Goal: Transaction & Acquisition: Purchase product/service

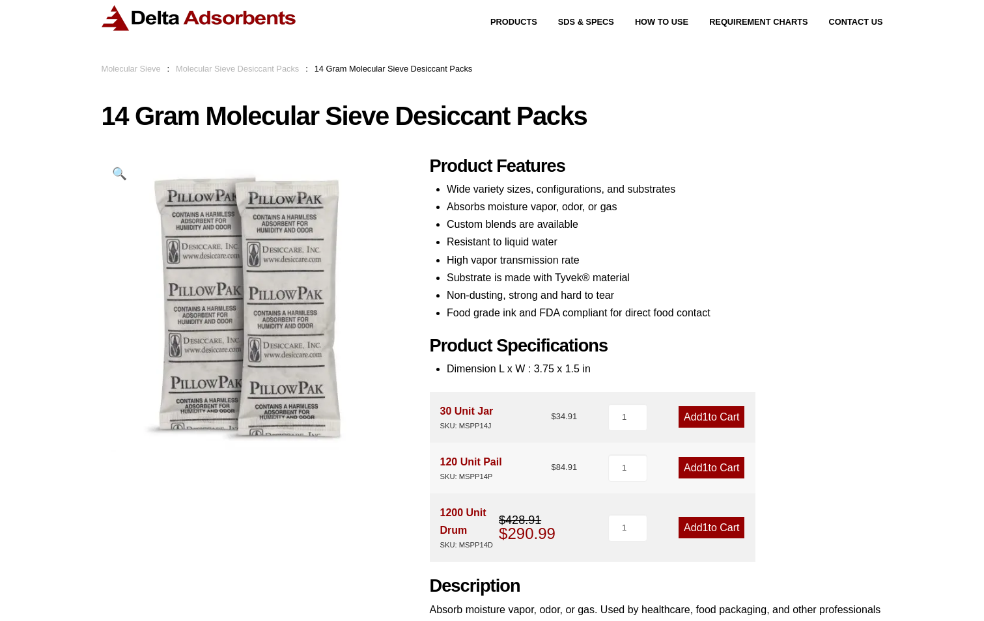
scroll to position [65, 0]
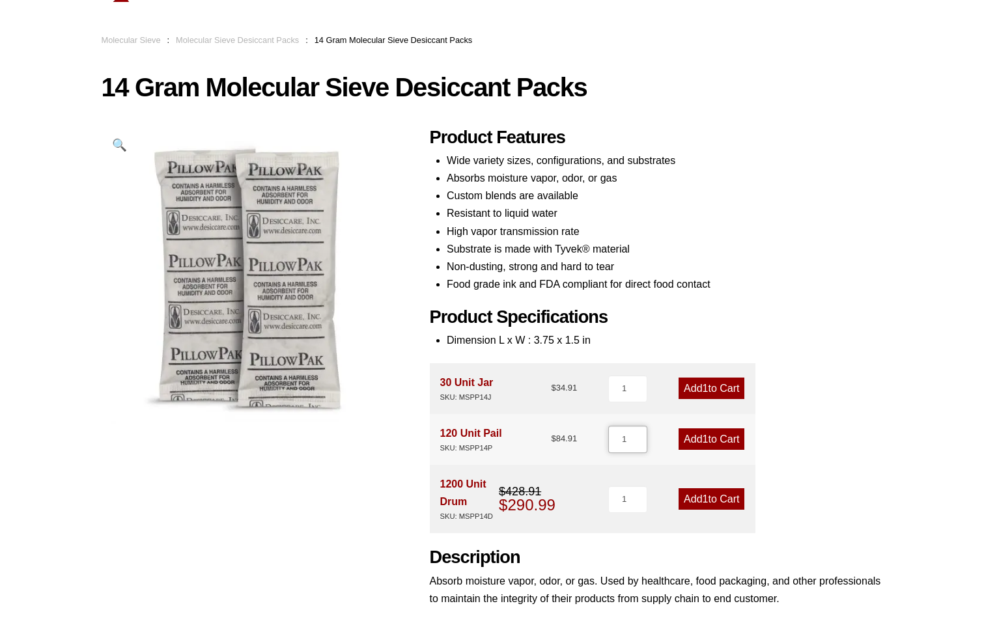
click at [616, 436] on input "1" at bounding box center [627, 439] width 39 height 27
click at [642, 434] on input "1" at bounding box center [627, 439] width 39 height 27
type input "2"
click at [642, 438] on input "2" at bounding box center [627, 439] width 39 height 27
click at [710, 446] on link "Add 2 to Cart" at bounding box center [711, 438] width 66 height 21
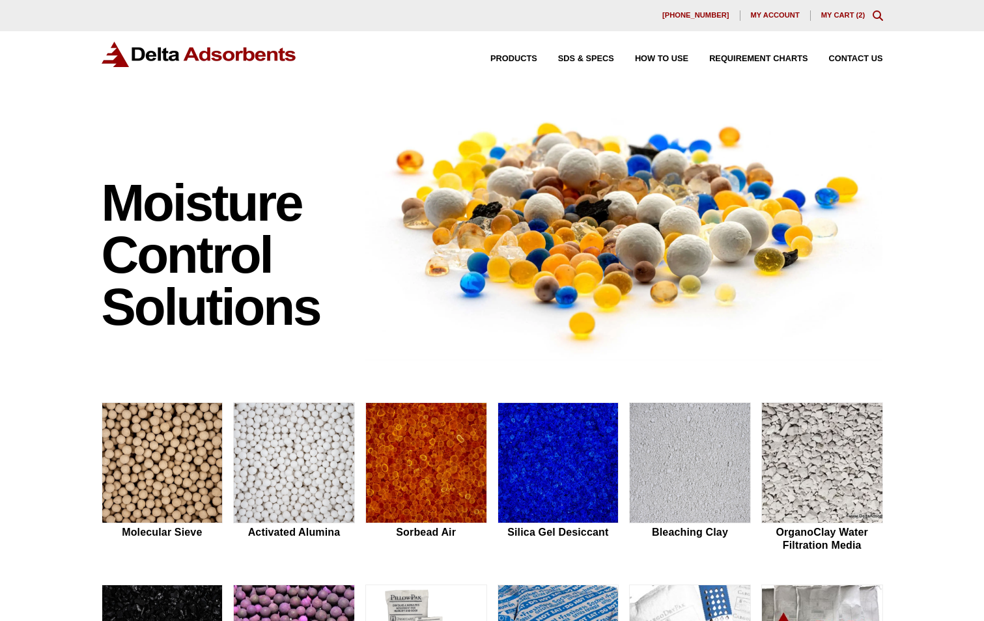
click at [849, 12] on link "My Cart ( 2 )" at bounding box center [843, 15] width 44 height 8
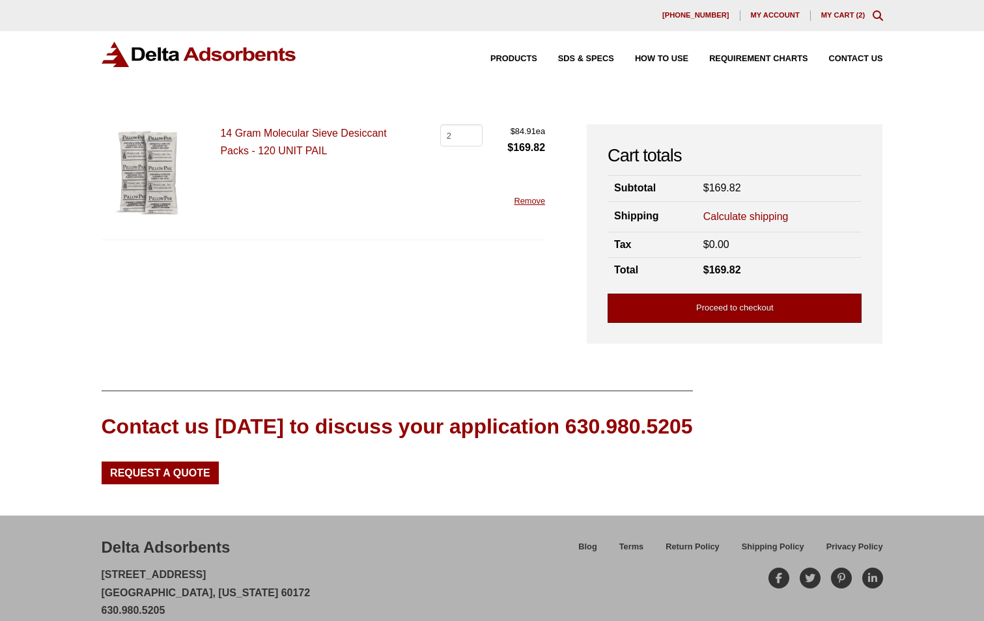
click at [636, 313] on link "Proceed to checkout" at bounding box center [735, 308] width 254 height 29
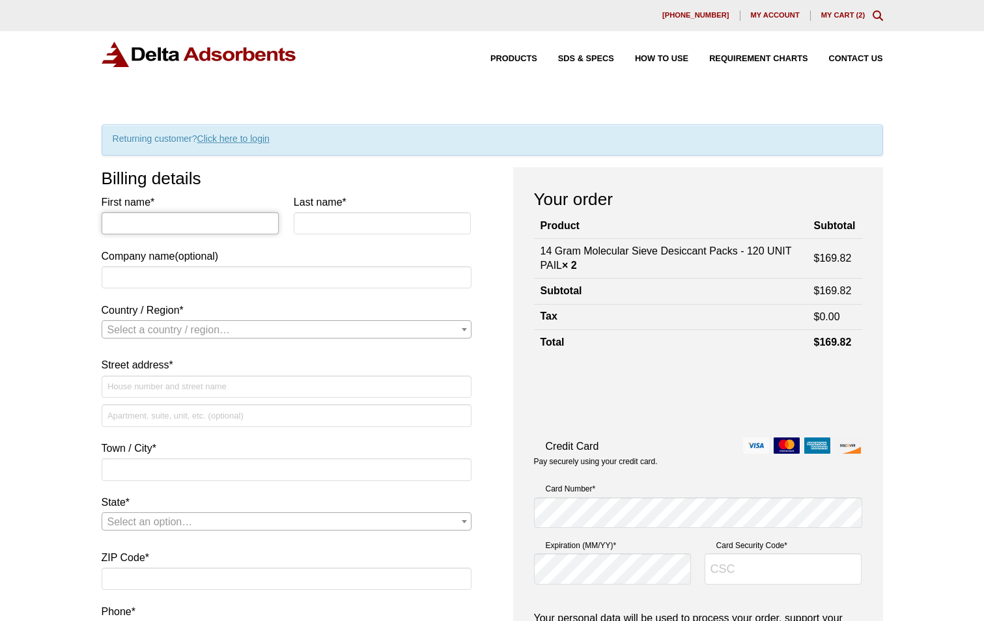
click at [158, 218] on input "First name *" at bounding box center [191, 223] width 178 height 22
type input "[PERSON_NAME]"
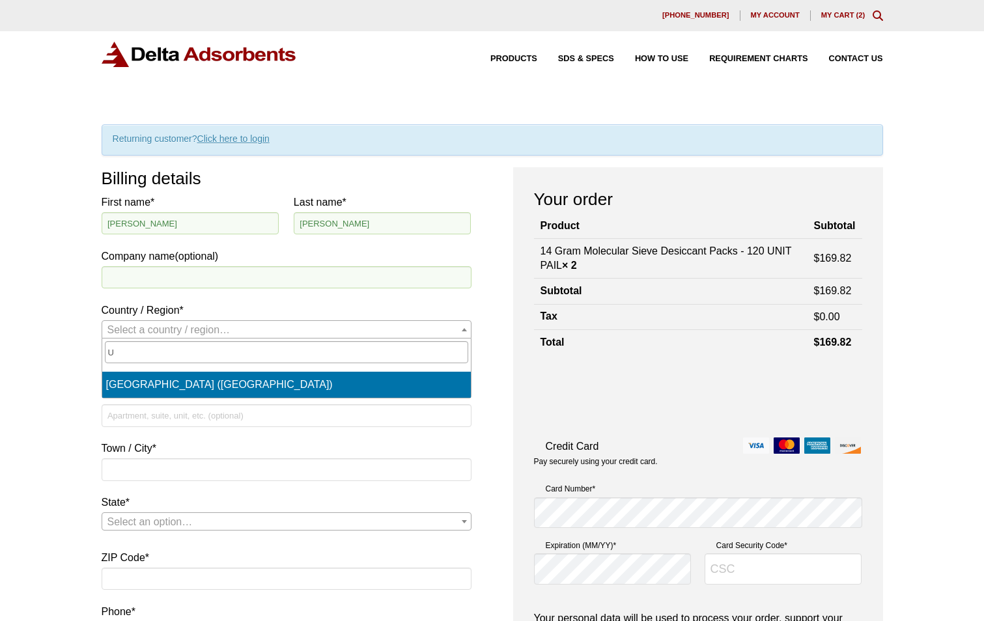
select select "US"
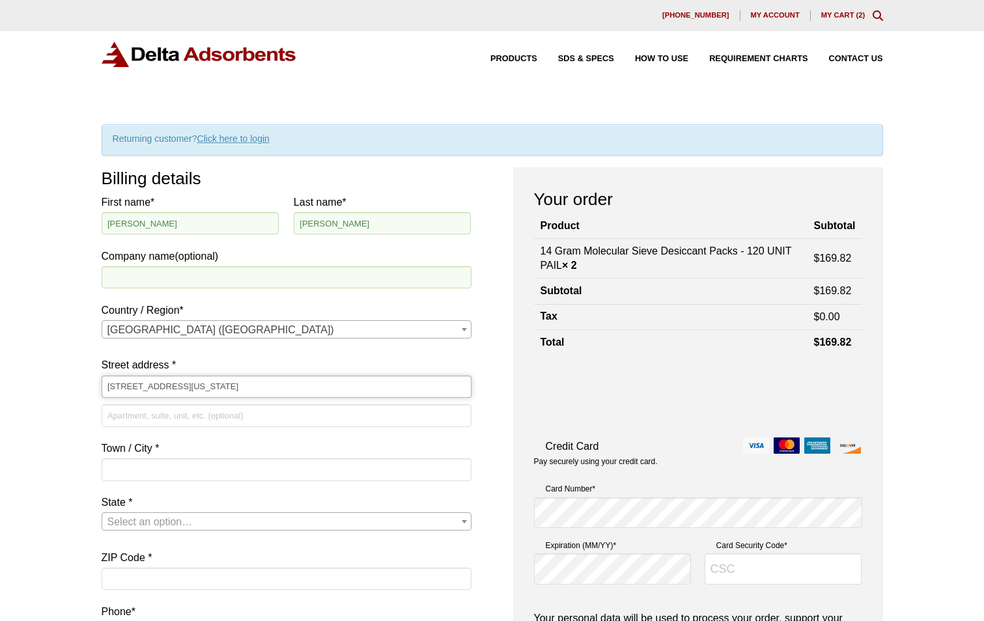
type input "802 WASHINGTON AVENUE"
click at [126, 464] on input "Town / City *" at bounding box center [287, 469] width 370 height 22
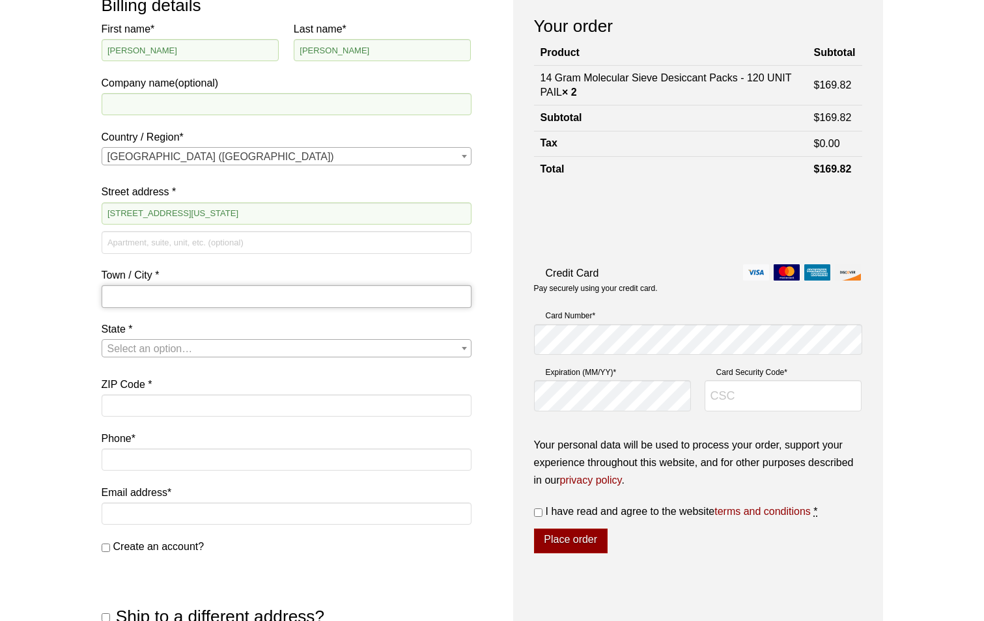
scroll to position [195, 0]
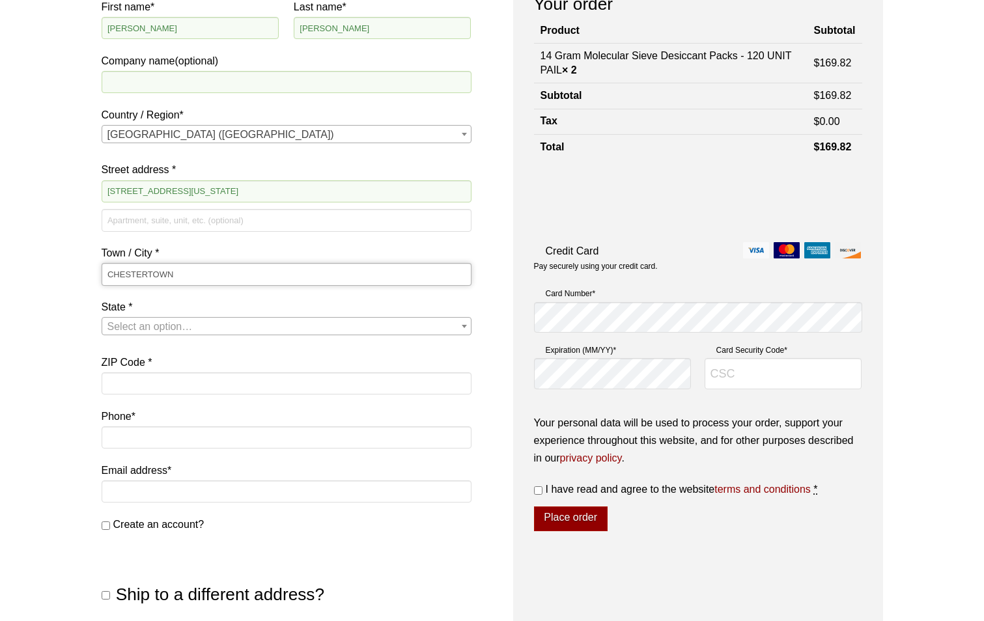
type input "CHESTERTOWN"
click at [229, 320] on span "Select an option…" at bounding box center [286, 327] width 369 height 18
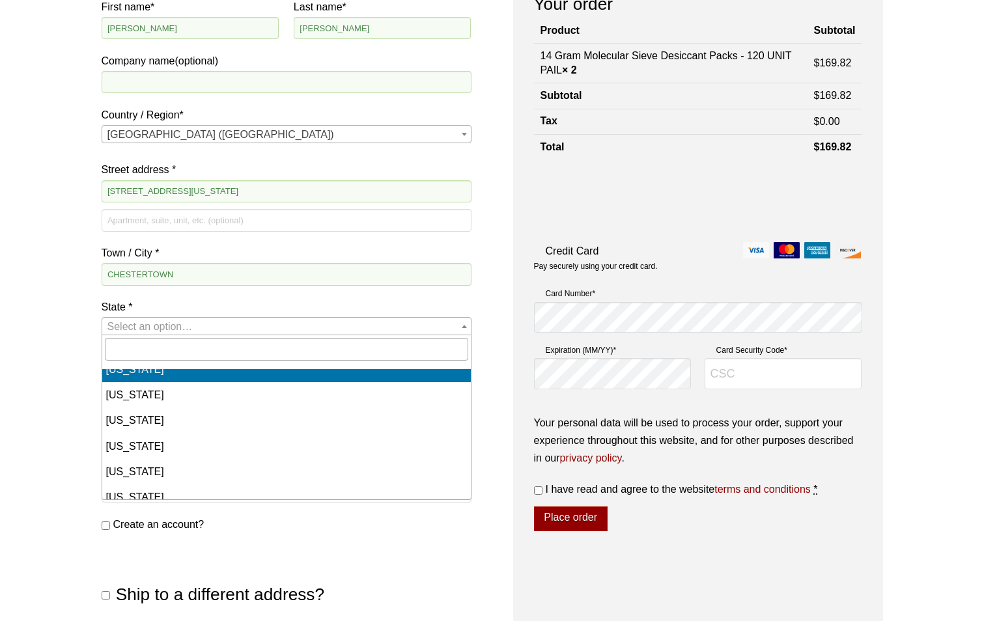
scroll to position [456, 0]
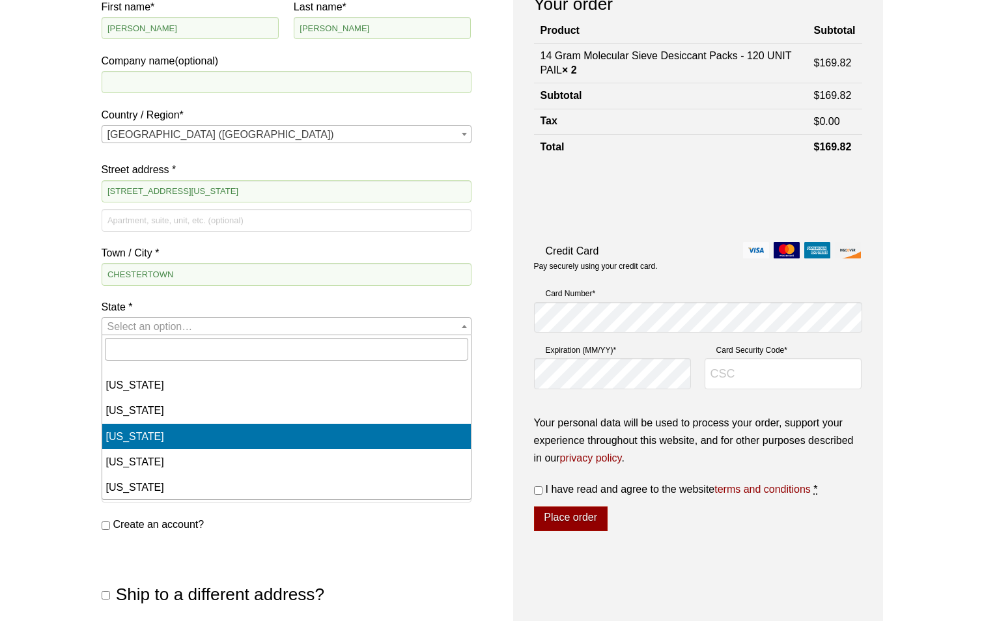
select select "MD"
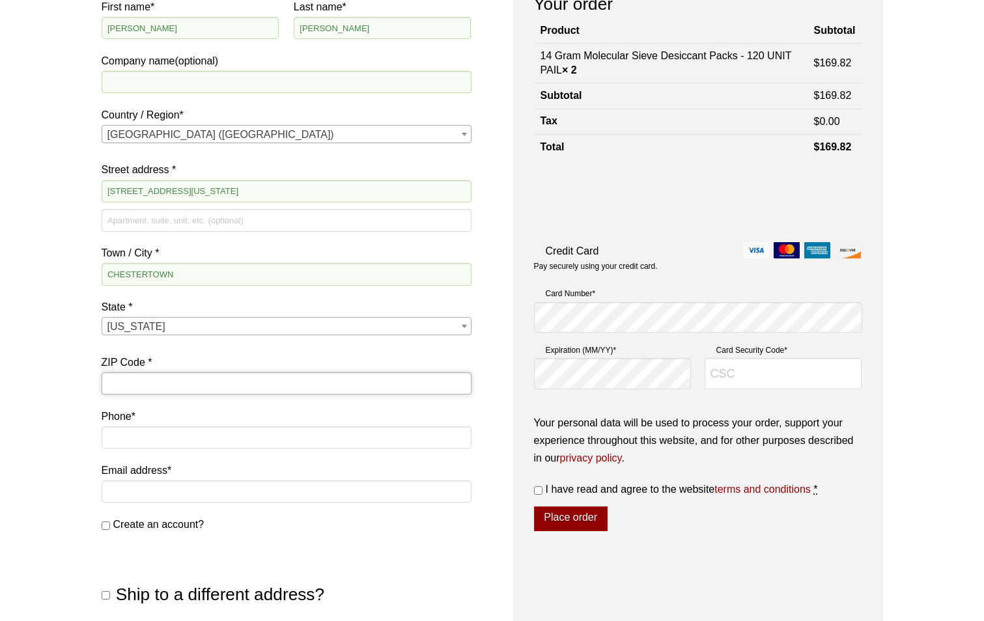
click at [231, 381] on input "ZIP Code *" at bounding box center [287, 383] width 370 height 22
type input "21620"
click at [187, 436] on input "Phone *" at bounding box center [287, 438] width 370 height 22
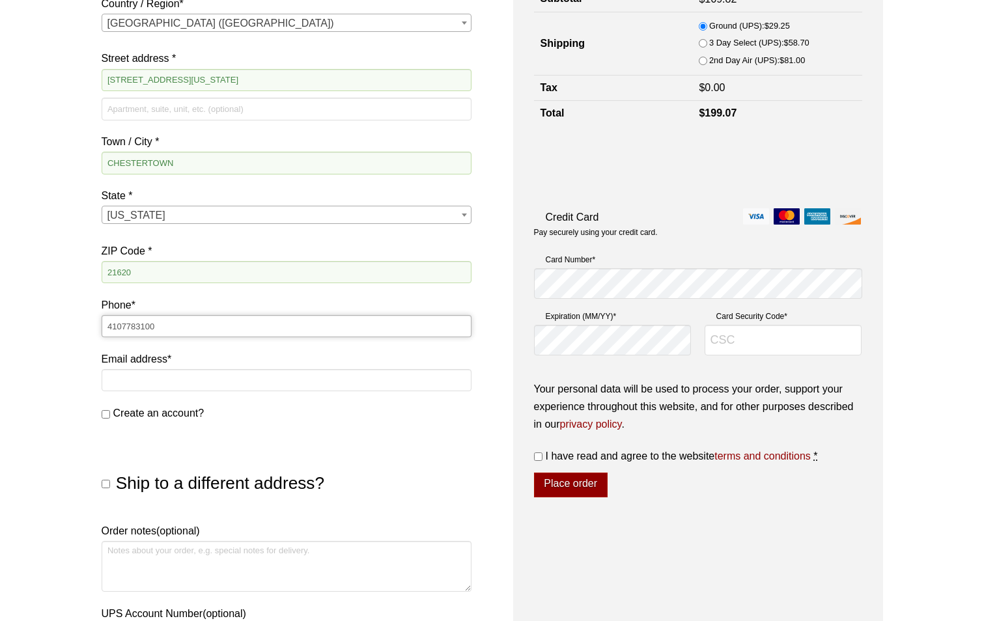
scroll to position [326, 0]
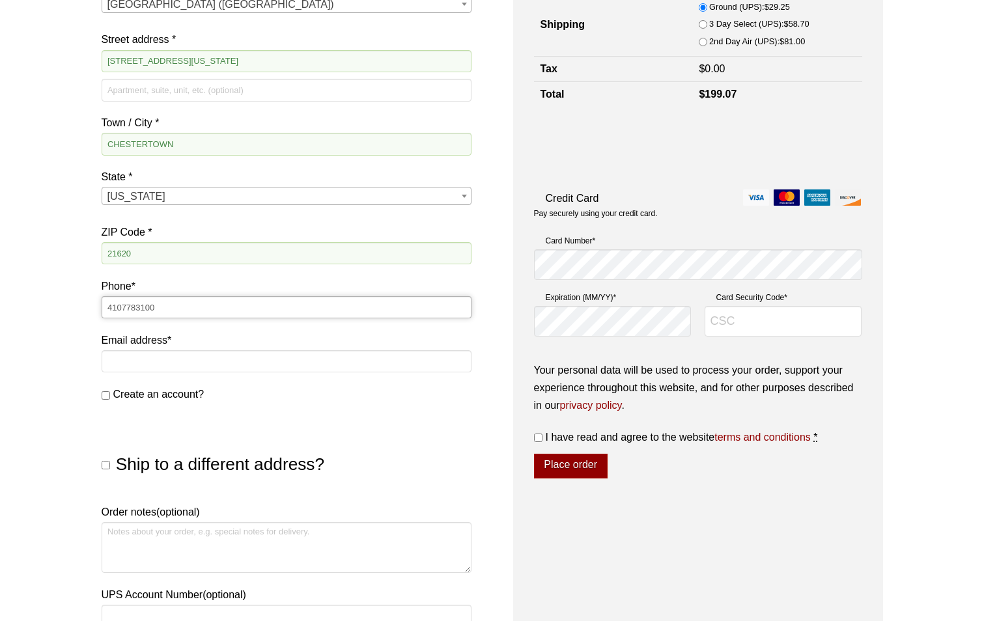
type input "4107783100"
click at [139, 361] on input "Email address *" at bounding box center [287, 361] width 370 height 22
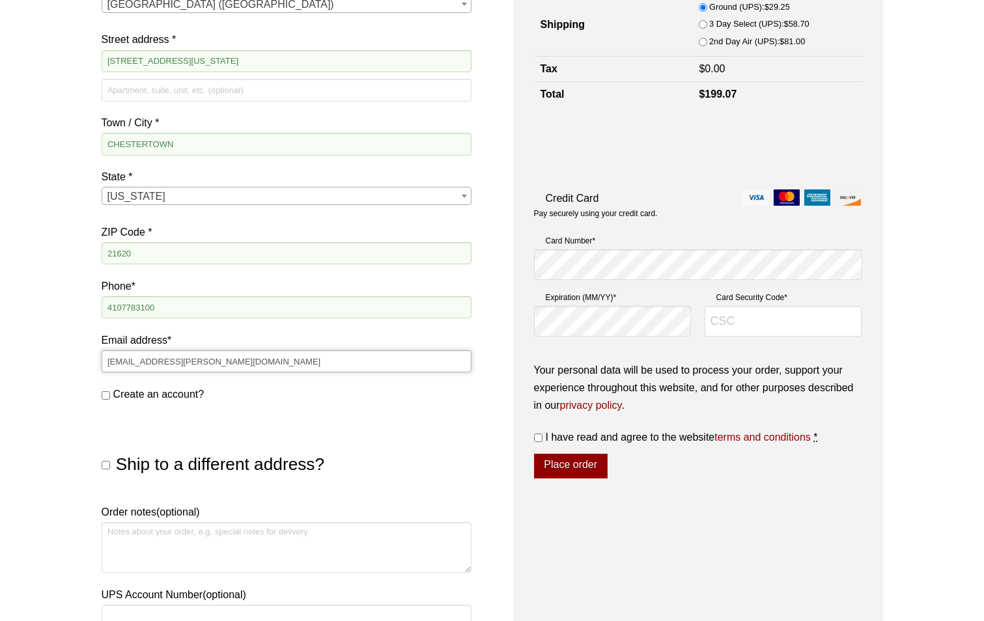
type input "[EMAIL_ADDRESS][PERSON_NAME][DOMAIN_NAME]"
click at [111, 462] on label "Ship to a different address?" at bounding box center [217, 464] width 215 height 20
click at [110, 462] on input "Ship to a different address?" at bounding box center [106, 465] width 8 height 8
checkbox input "true"
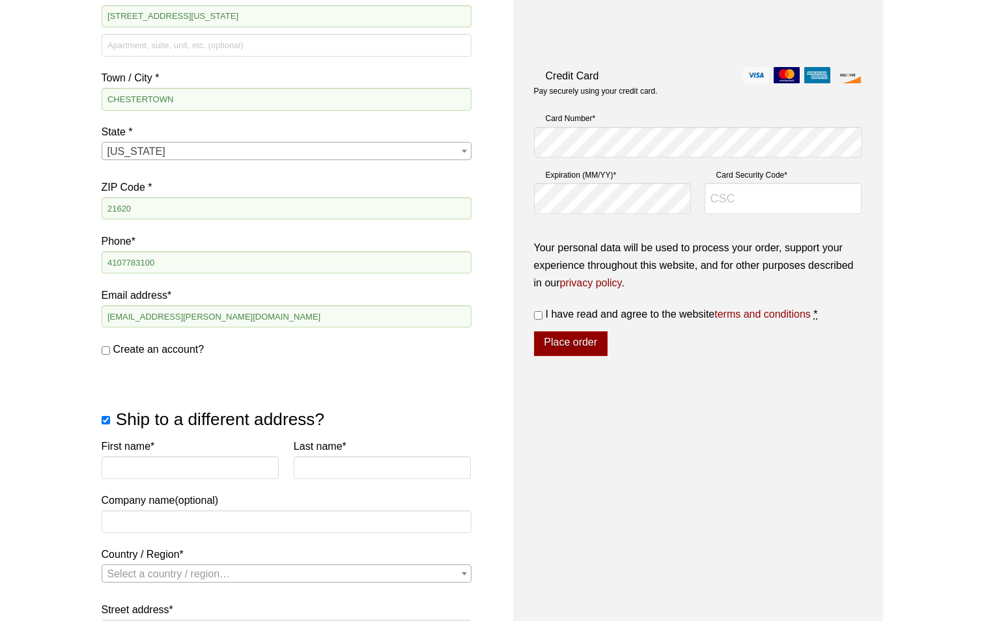
scroll to position [521, 0]
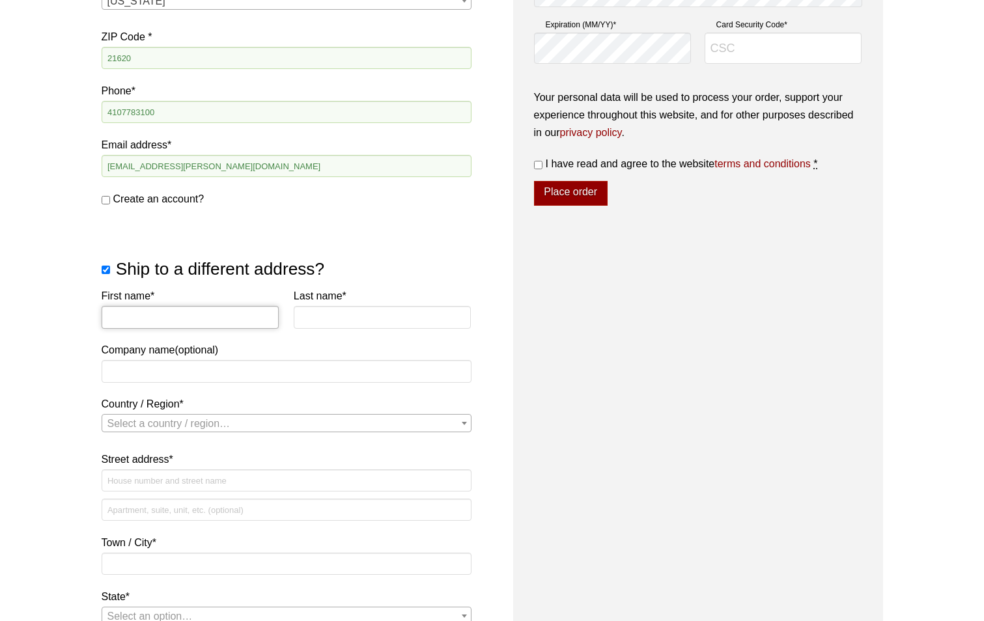
click at [211, 324] on input "First name *" at bounding box center [191, 317] width 178 height 22
type input "ELVIN"
type input "RIVERA"
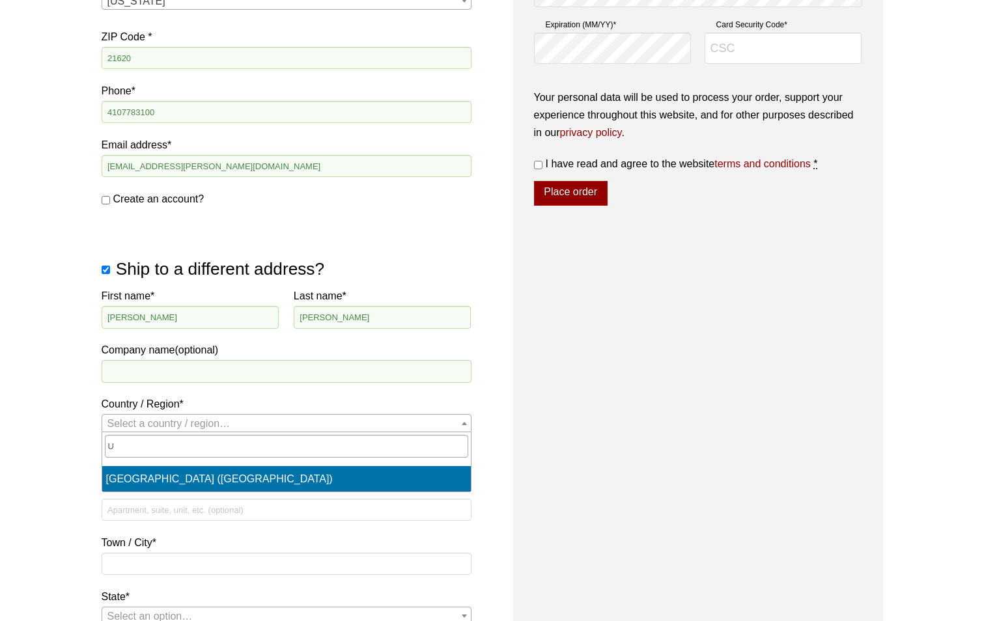
select select "US"
select select "MD"
select select "US"
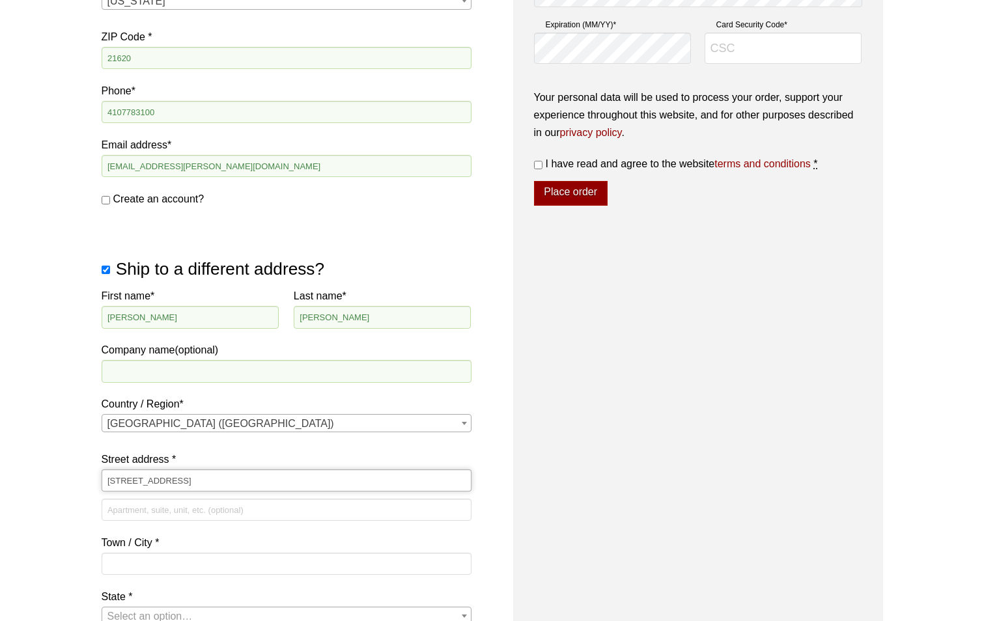
type input "[STREET_ADDRESS]"
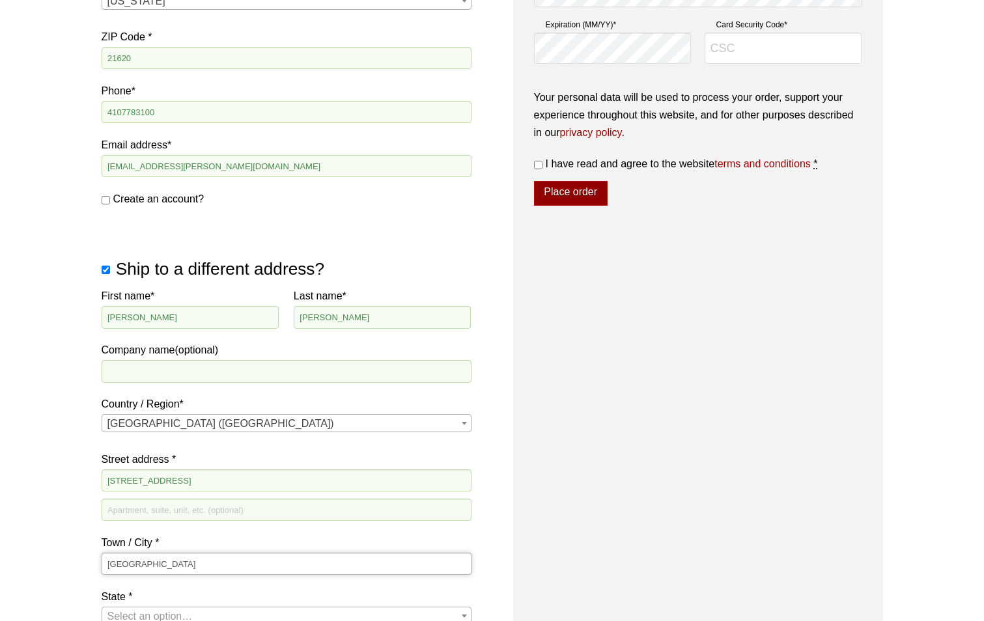
type input "NEWARK"
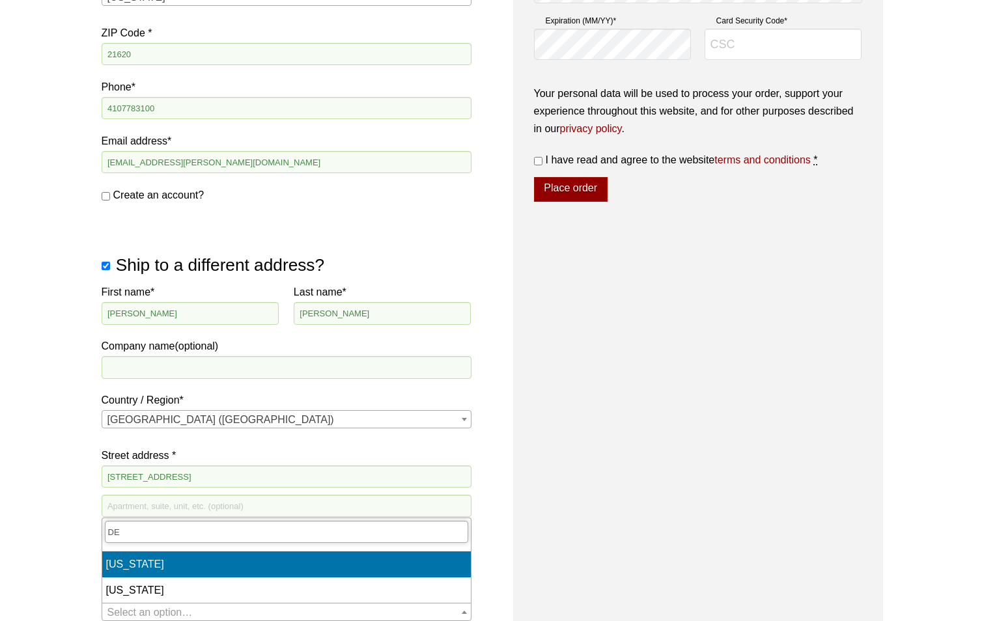
type input "DE"
select select "DE"
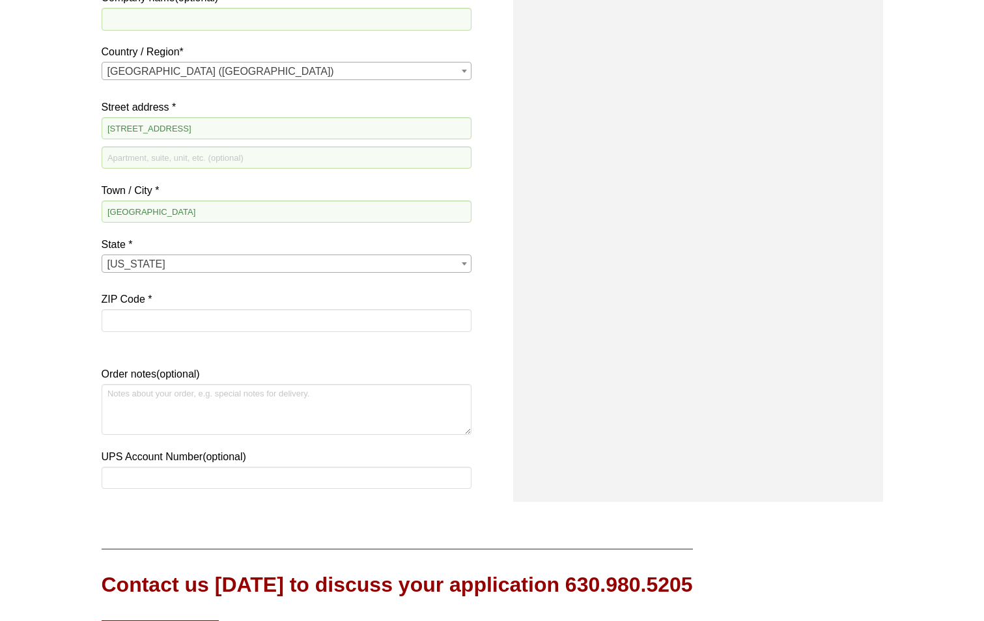
scroll to position [850, 0]
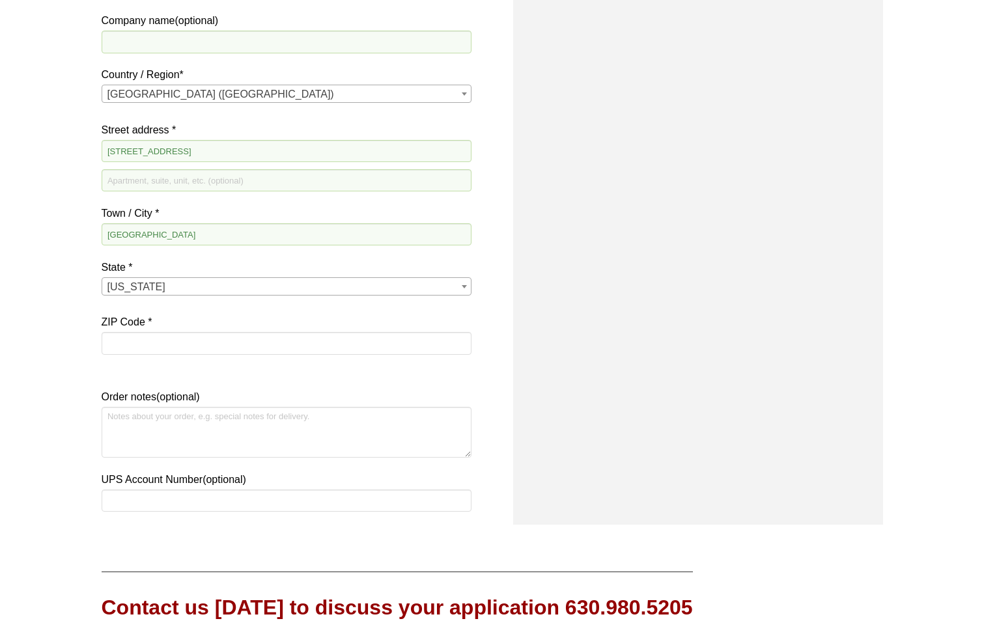
click at [242, 287] on span "Delaware" at bounding box center [286, 287] width 369 height 18
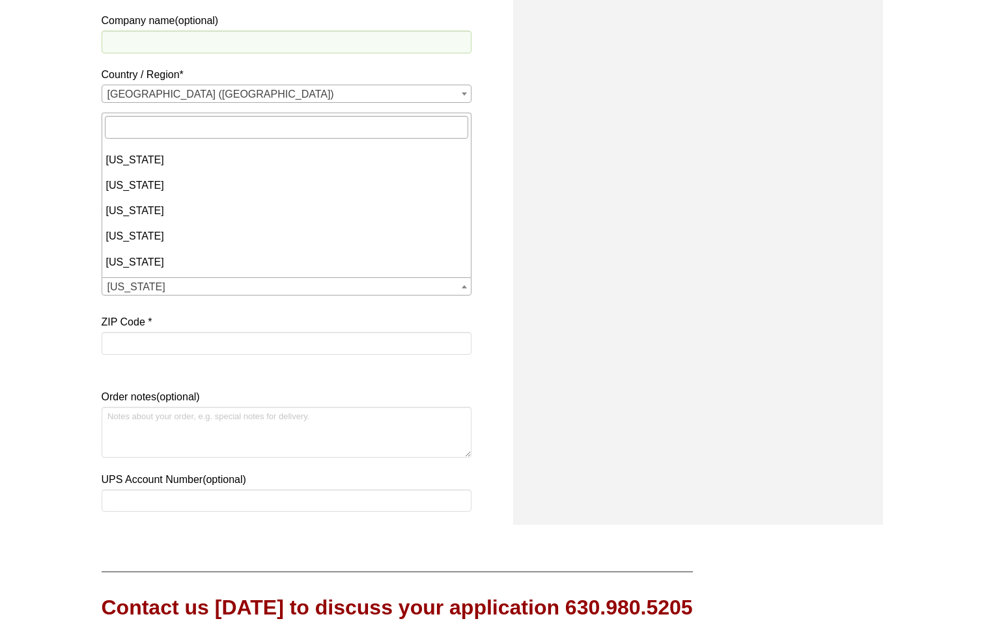
scroll to position [128, 0]
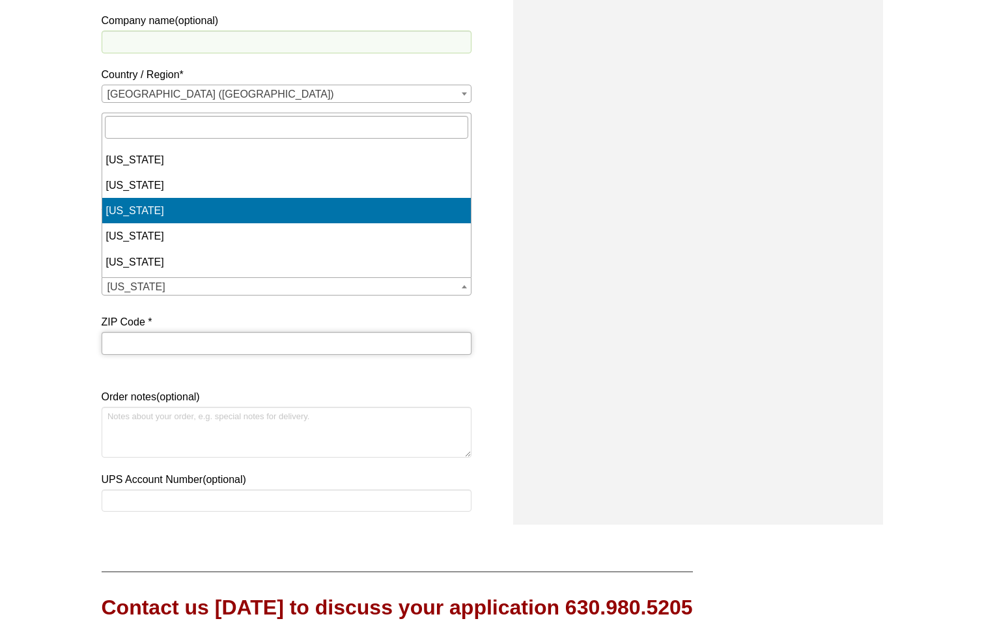
click at [182, 334] on input "ZIP Code *" at bounding box center [287, 343] width 370 height 22
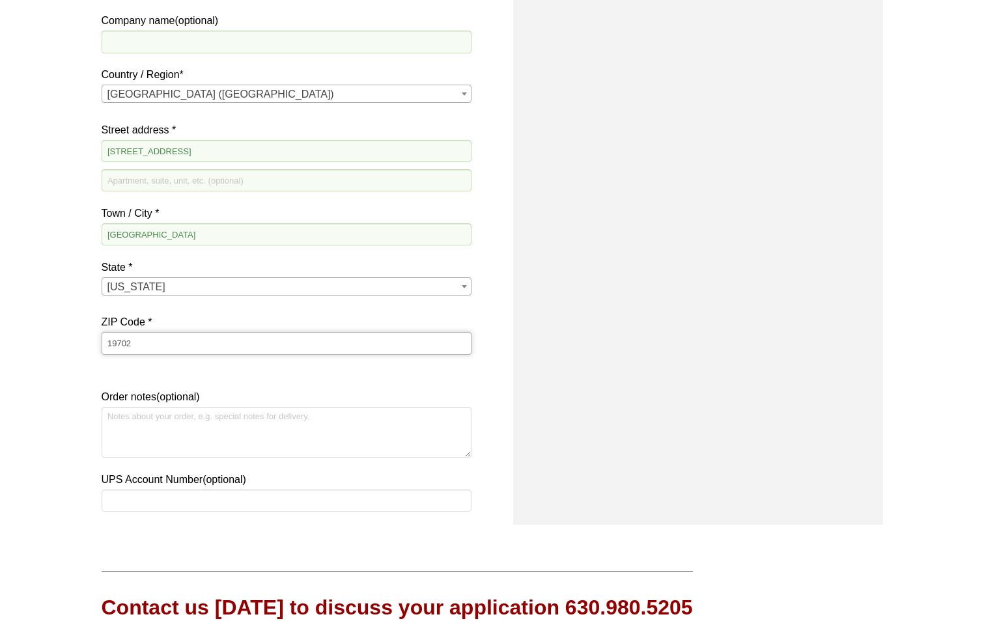
type input "19702"
click at [188, 440] on textarea "Order notes (optional)" at bounding box center [287, 432] width 370 height 51
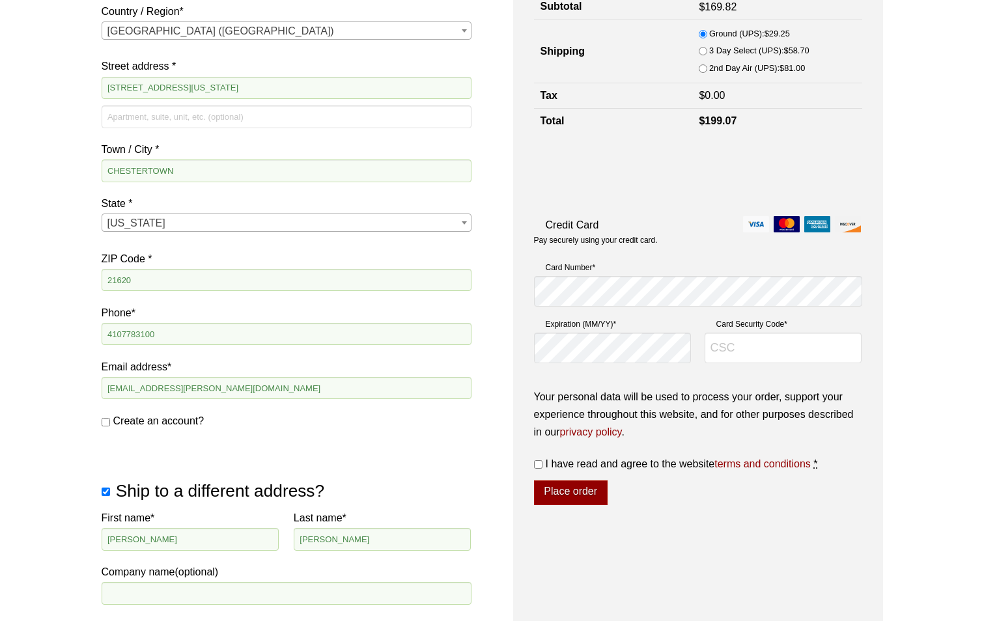
scroll to position [1068, 0]
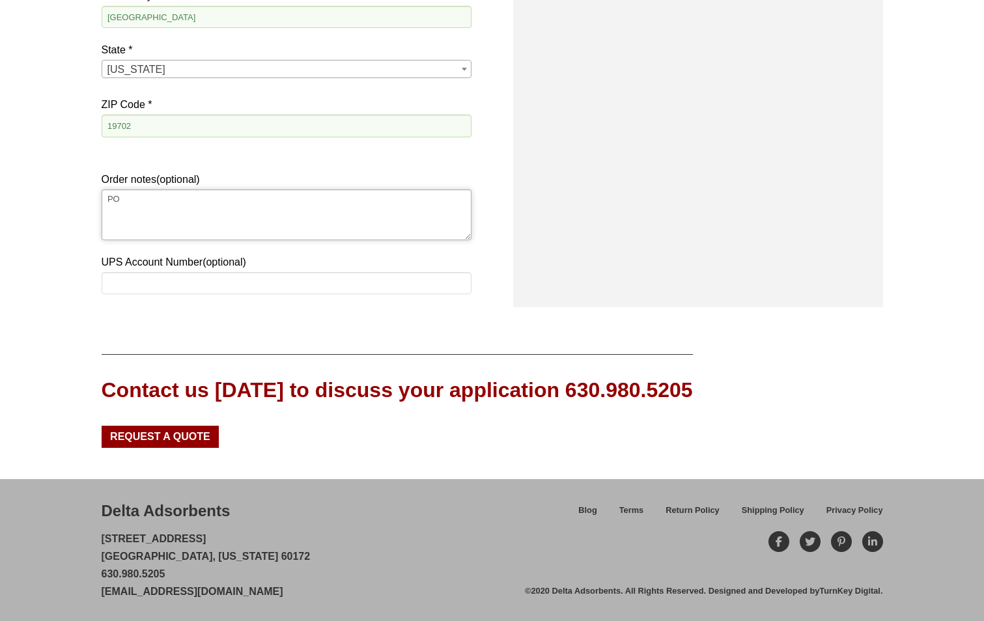
click at [199, 203] on textarea "PO" at bounding box center [287, 214] width 370 height 51
type textarea "PO 43661"
click at [158, 278] on input "UPS Account Number (optional)" at bounding box center [287, 283] width 370 height 22
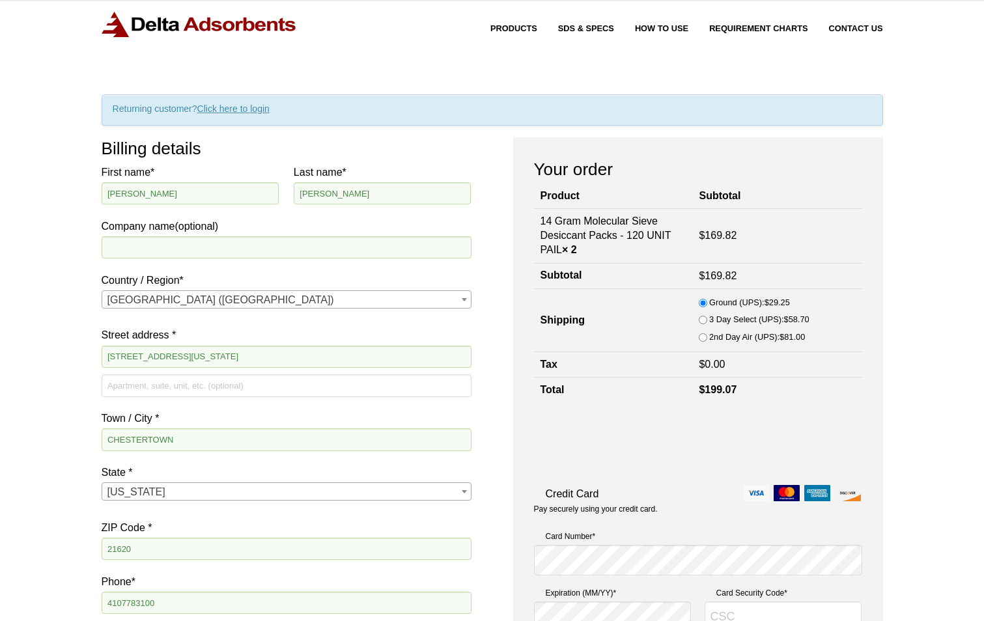
scroll to position [0, 0]
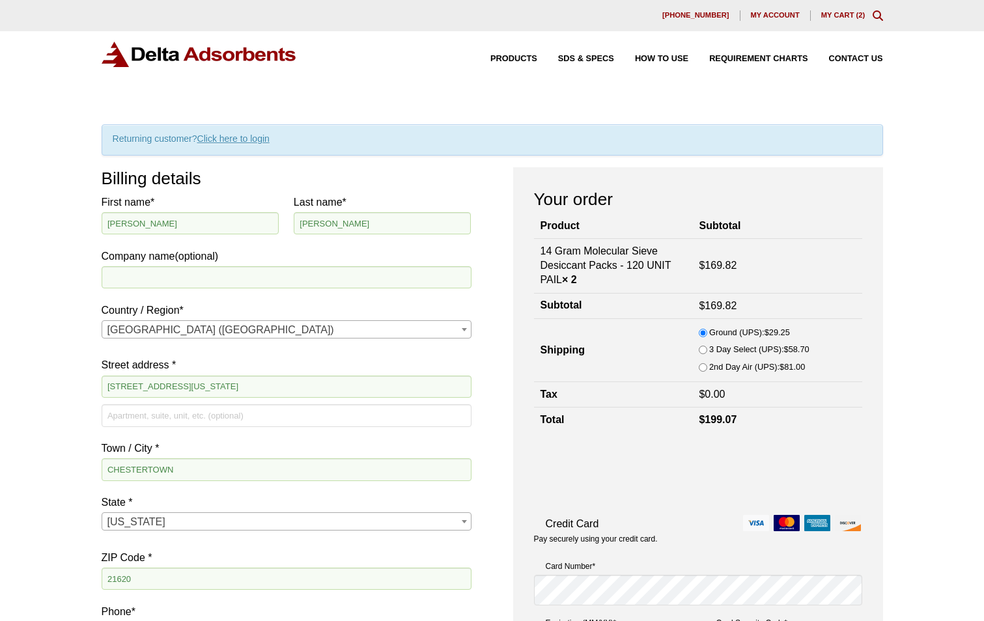
type input "AC6044"
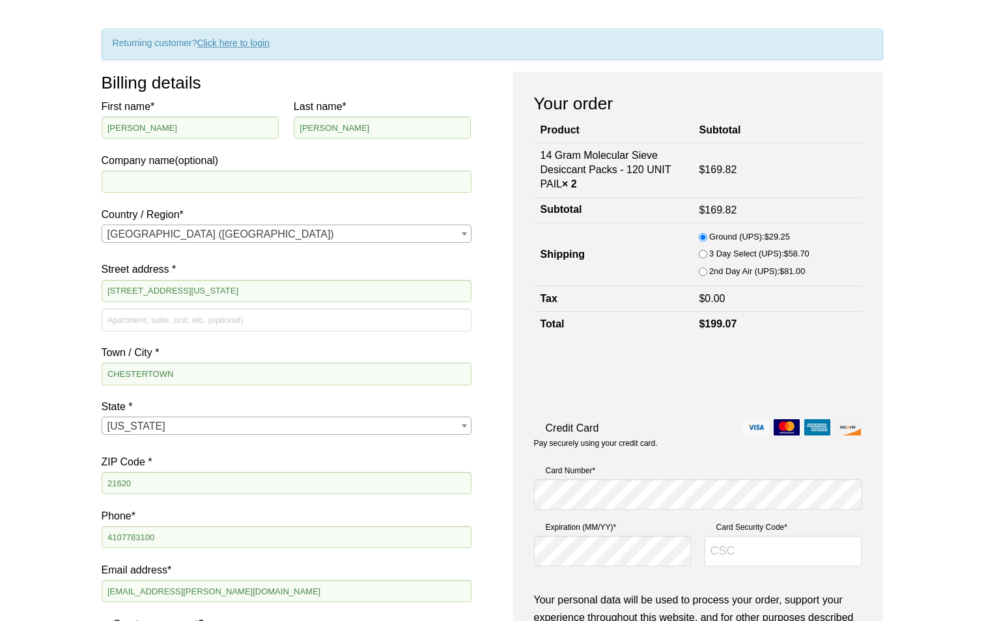
scroll to position [260, 0]
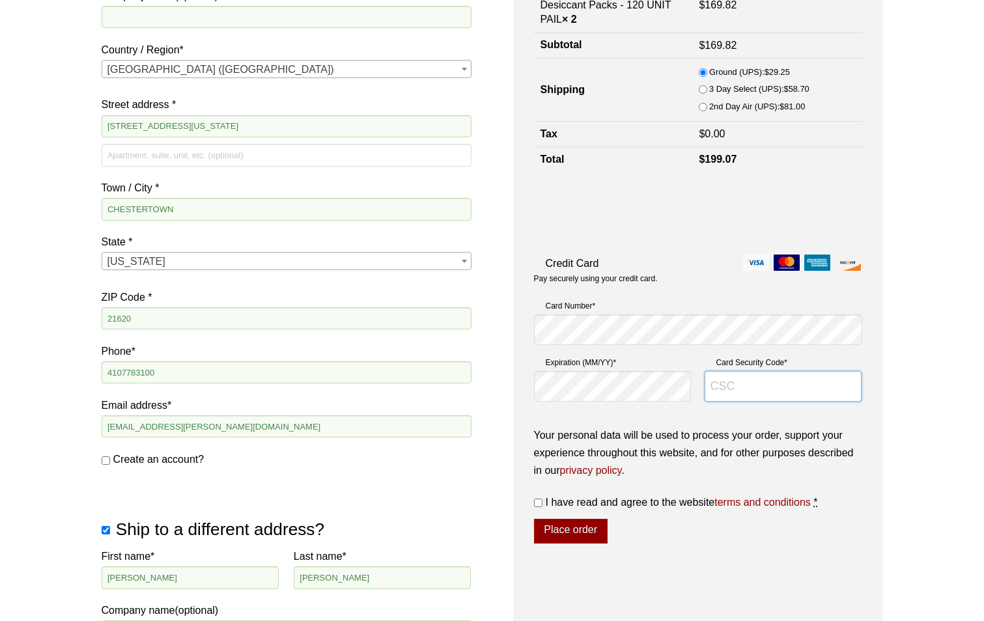
type input "4414"
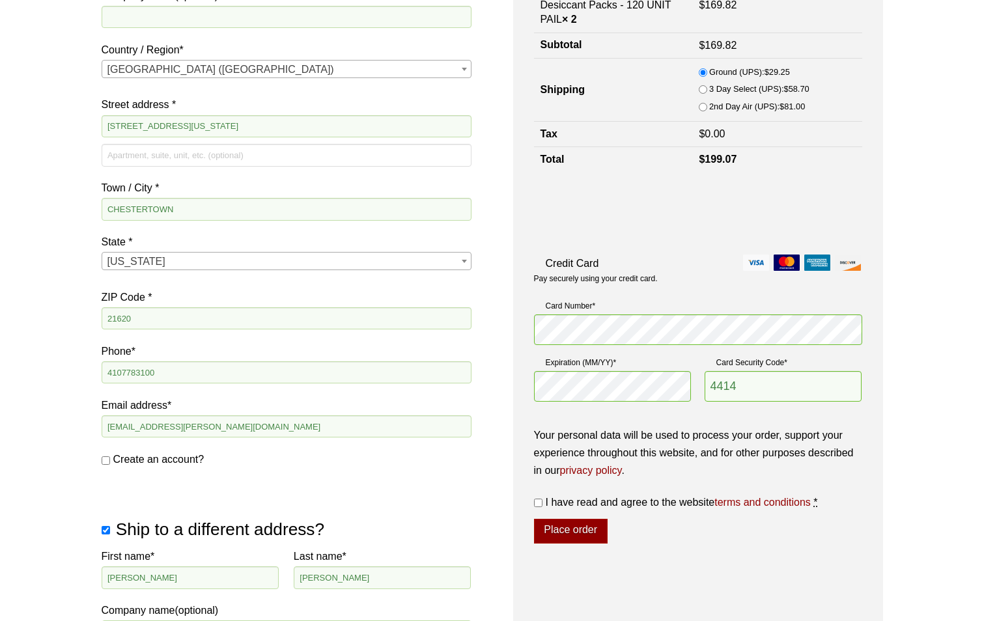
click at [544, 499] on label "I have read and agree to the website terms and conditions *" at bounding box center [698, 503] width 328 height 18
click at [542, 499] on input "I have read and agree to the website terms and conditions *" at bounding box center [538, 503] width 8 height 8
checkbox input "true"
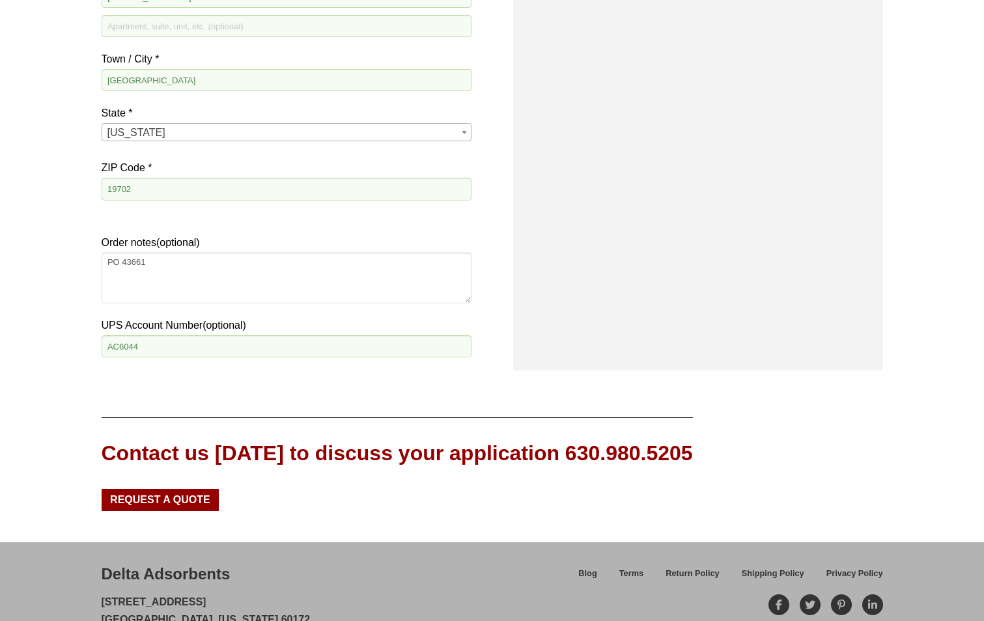
scroll to position [1068, 0]
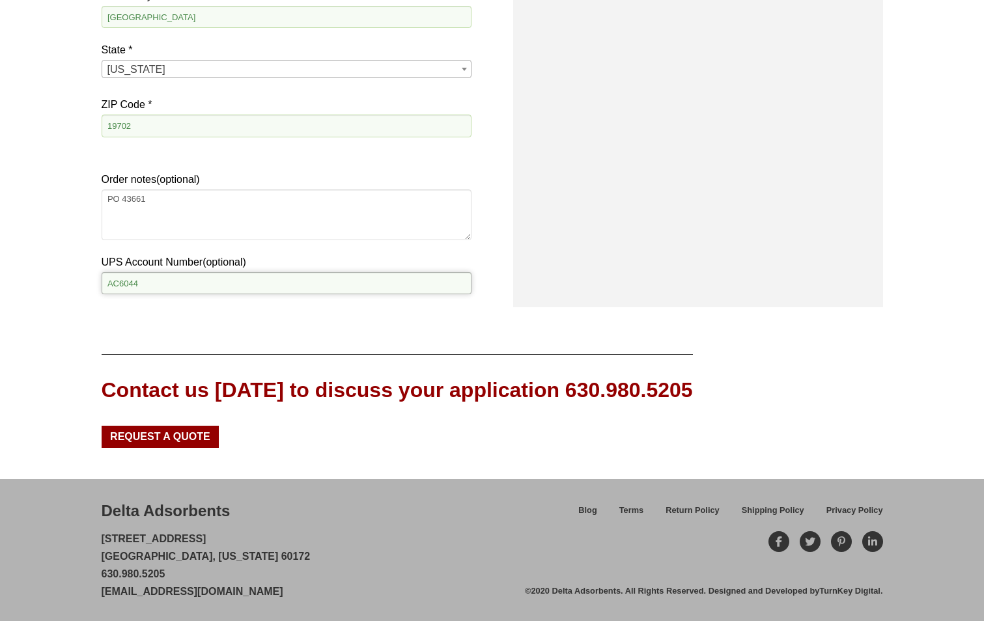
drag, startPoint x: 176, startPoint y: 289, endPoint x: 85, endPoint y: 307, distance: 93.0
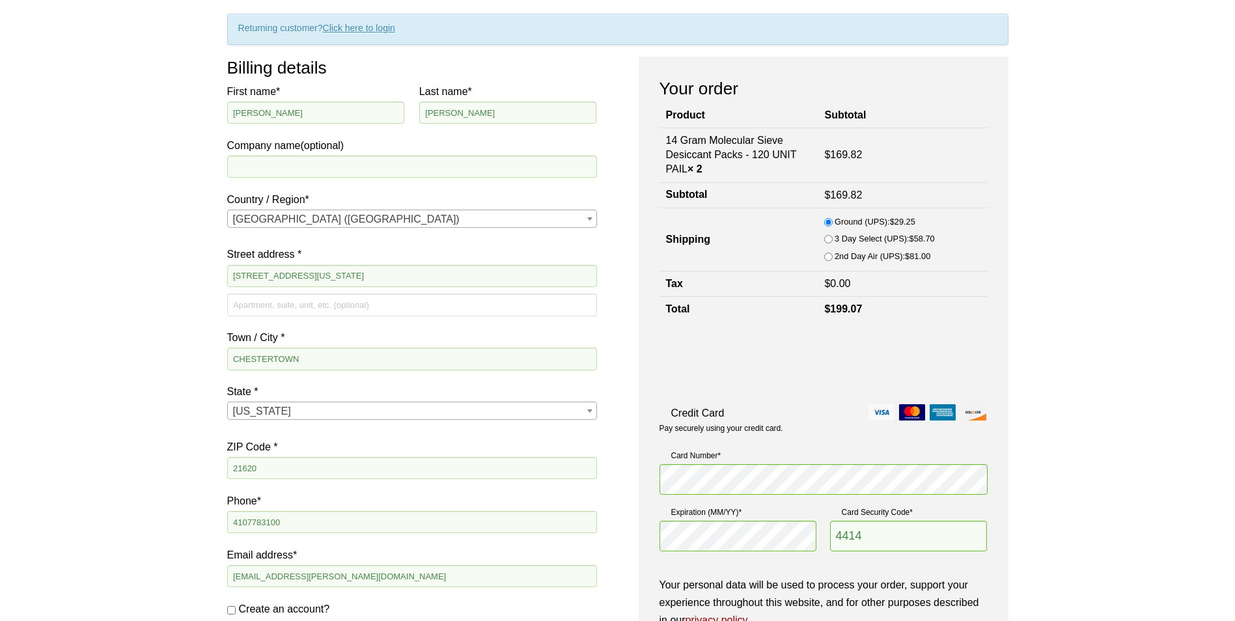
scroll to position [130, 0]
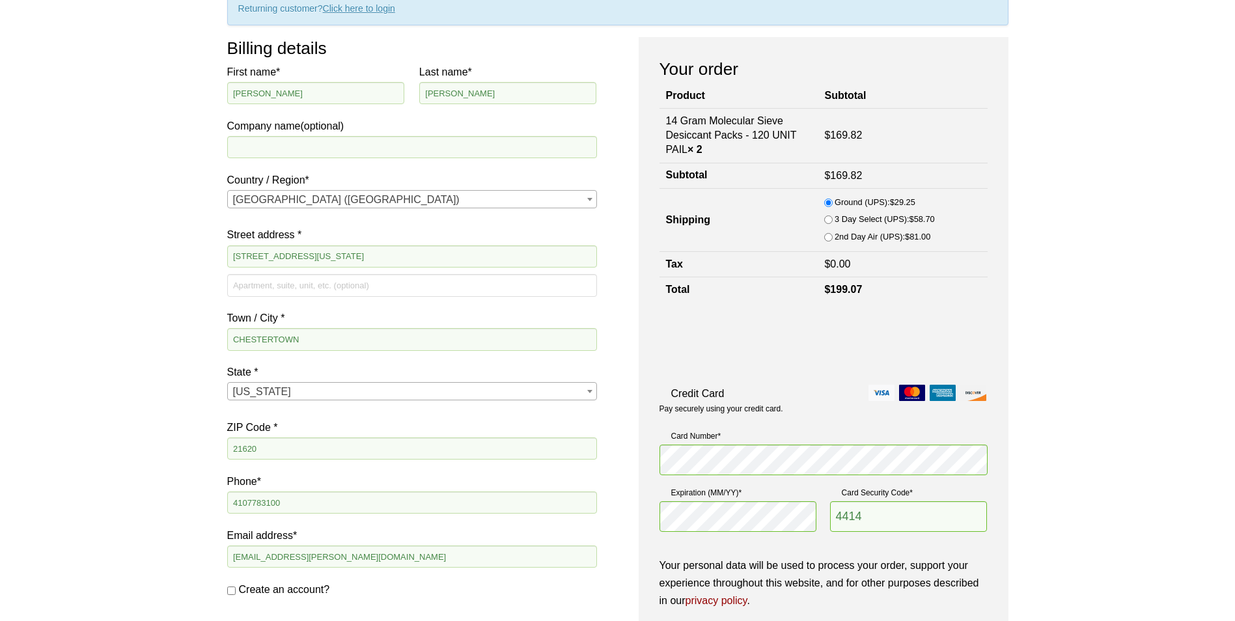
click at [701, 137] on td "14 Gram Molecular Sieve Desiccant Packs - 120 UNIT PAIL × 2" at bounding box center [739, 135] width 159 height 55
copy tr "14 Gram Molecular Sieve Desiccant Packs - 120 UNIT PAIL × 2"
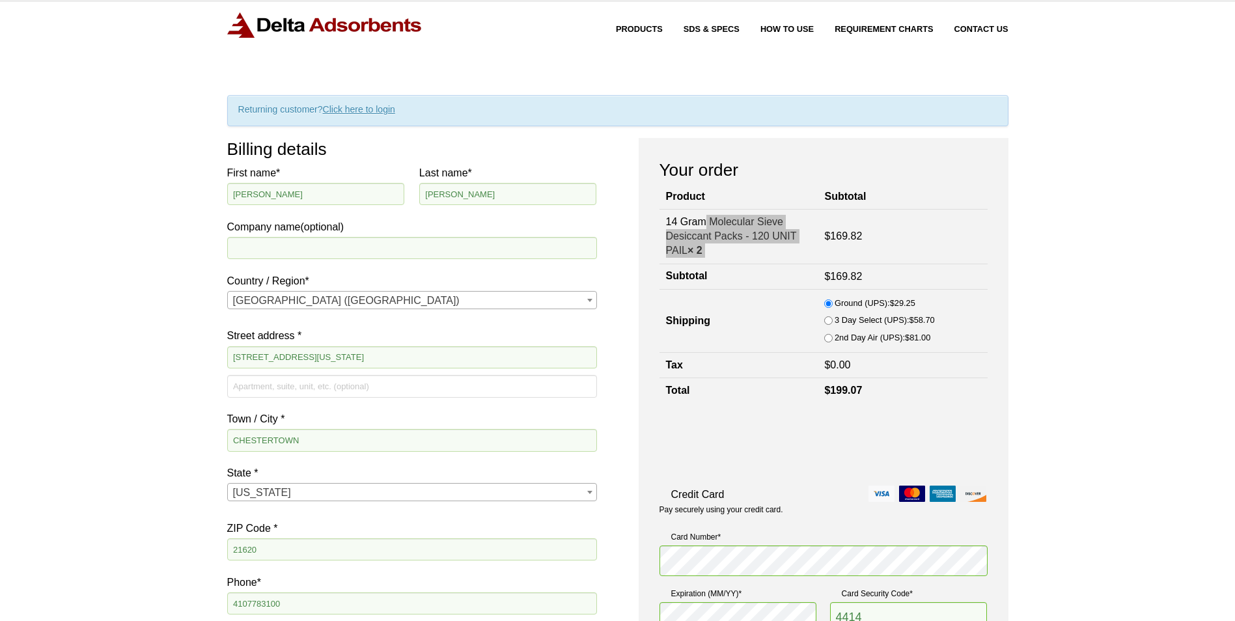
scroll to position [0, 0]
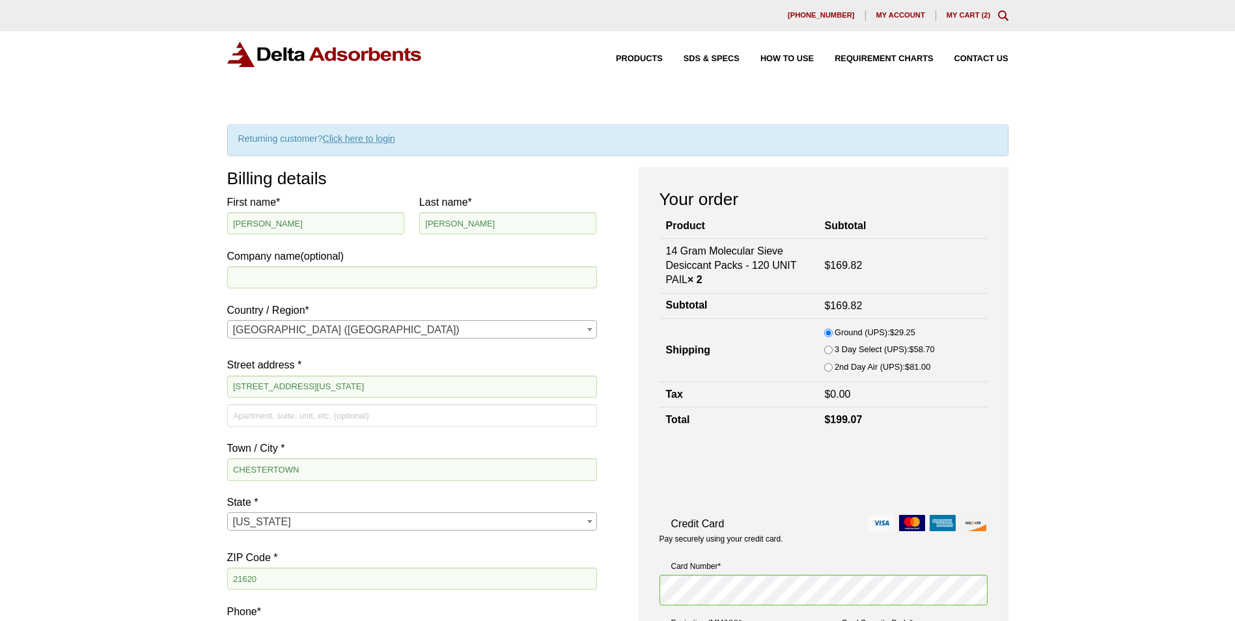
drag, startPoint x: 257, startPoint y: 0, endPoint x: 113, endPoint y: 93, distance: 171.9
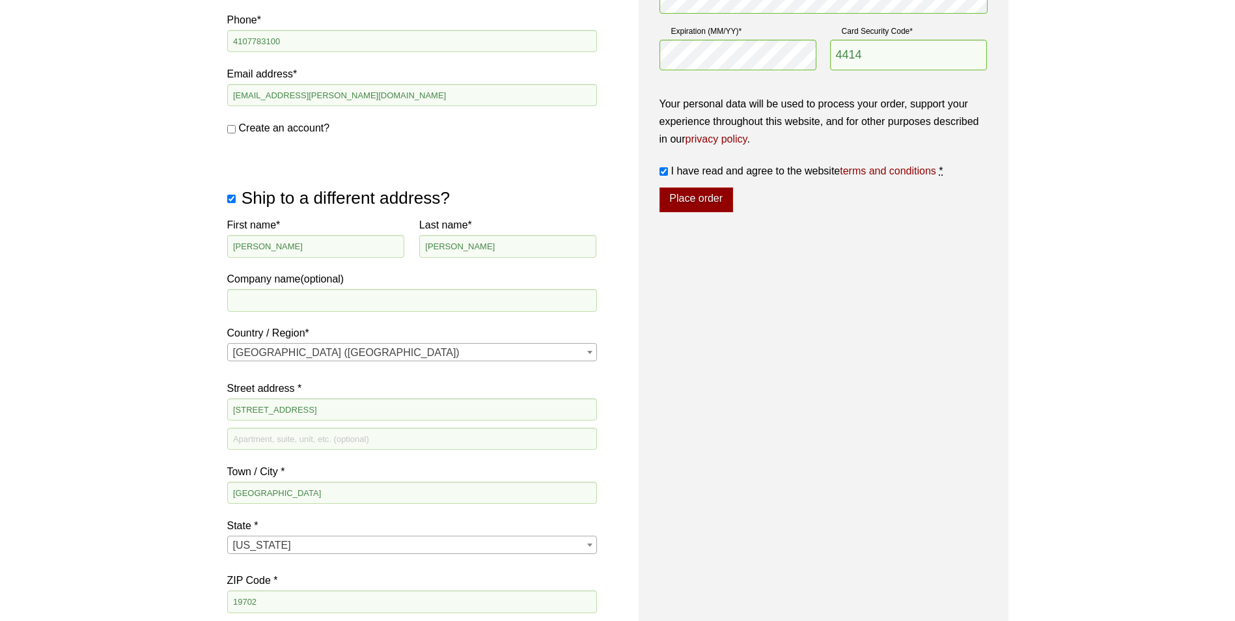
scroll to position [456, 0]
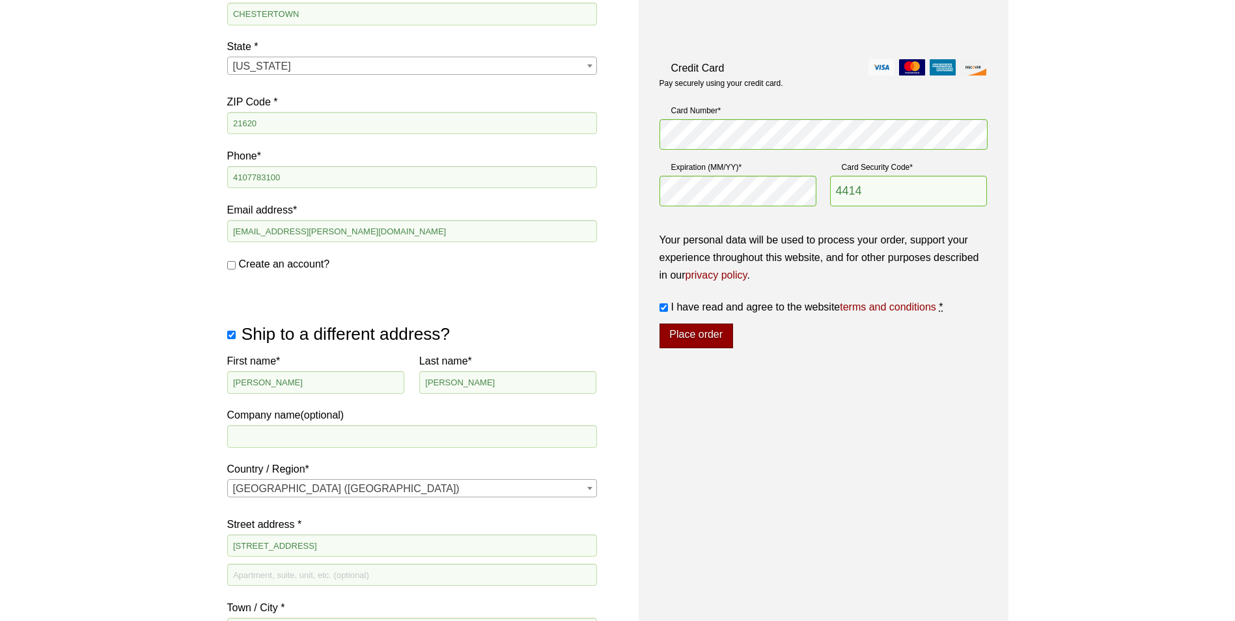
click at [715, 343] on button "Place order" at bounding box center [697, 336] width 74 height 25
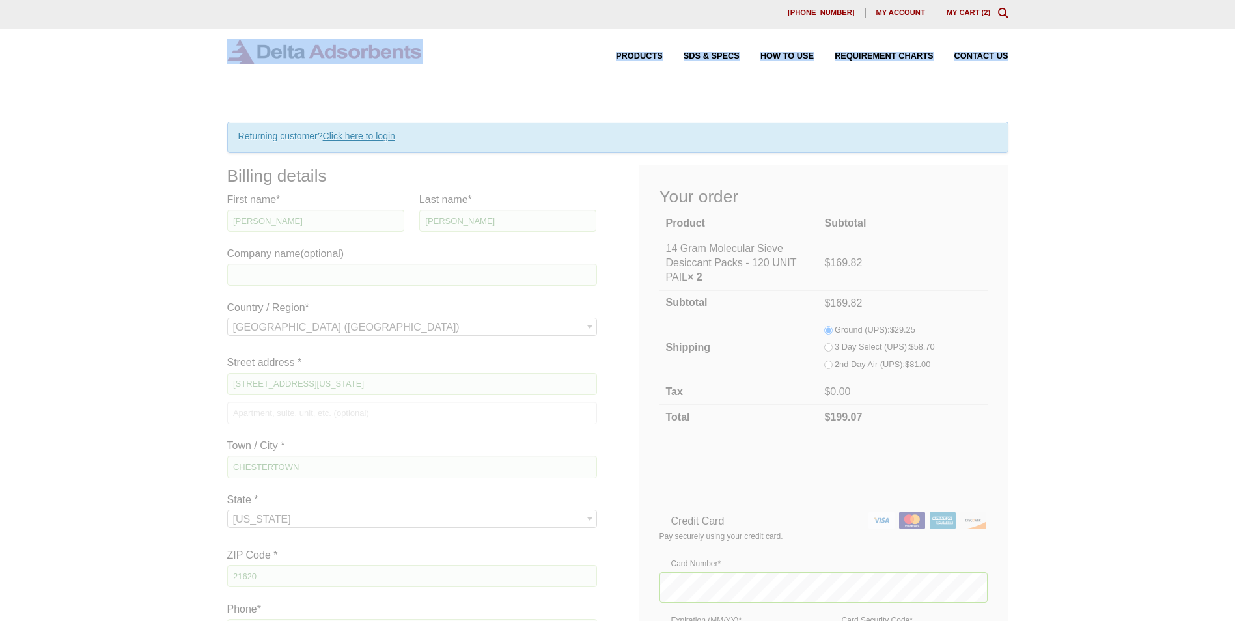
scroll to position [0, 0]
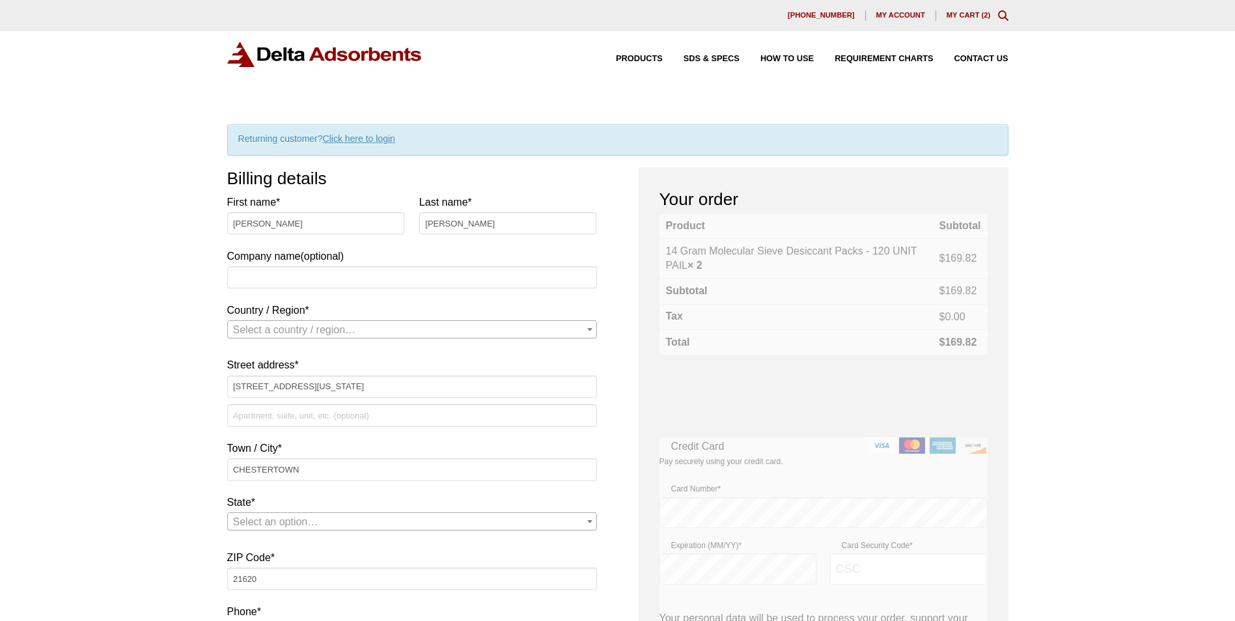
select select "US"
select select "MD"
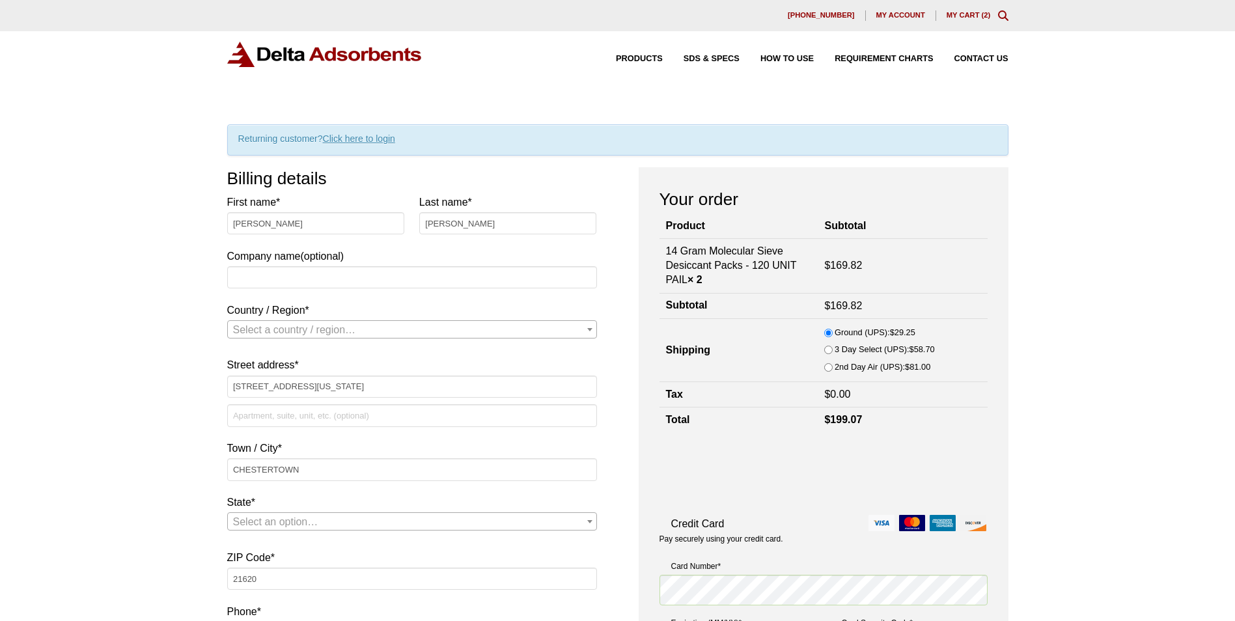
click at [267, 51] on img at bounding box center [324, 54] width 195 height 25
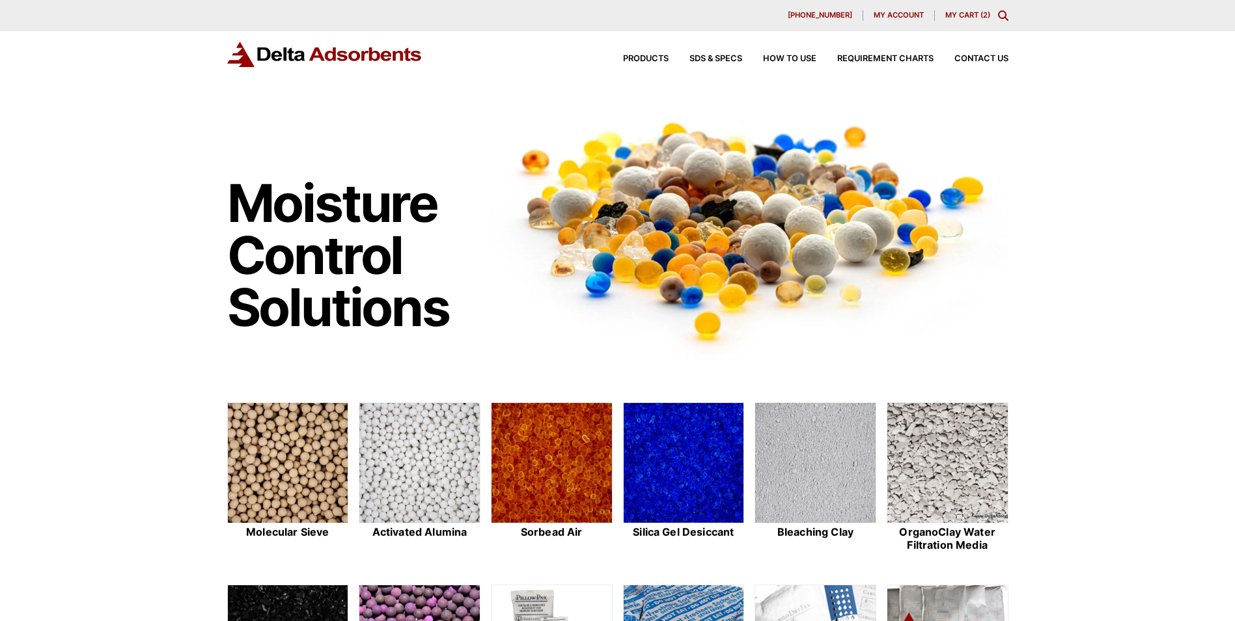
click at [988, 14] on link "My Cart ( 2 )" at bounding box center [967, 14] width 45 height 9
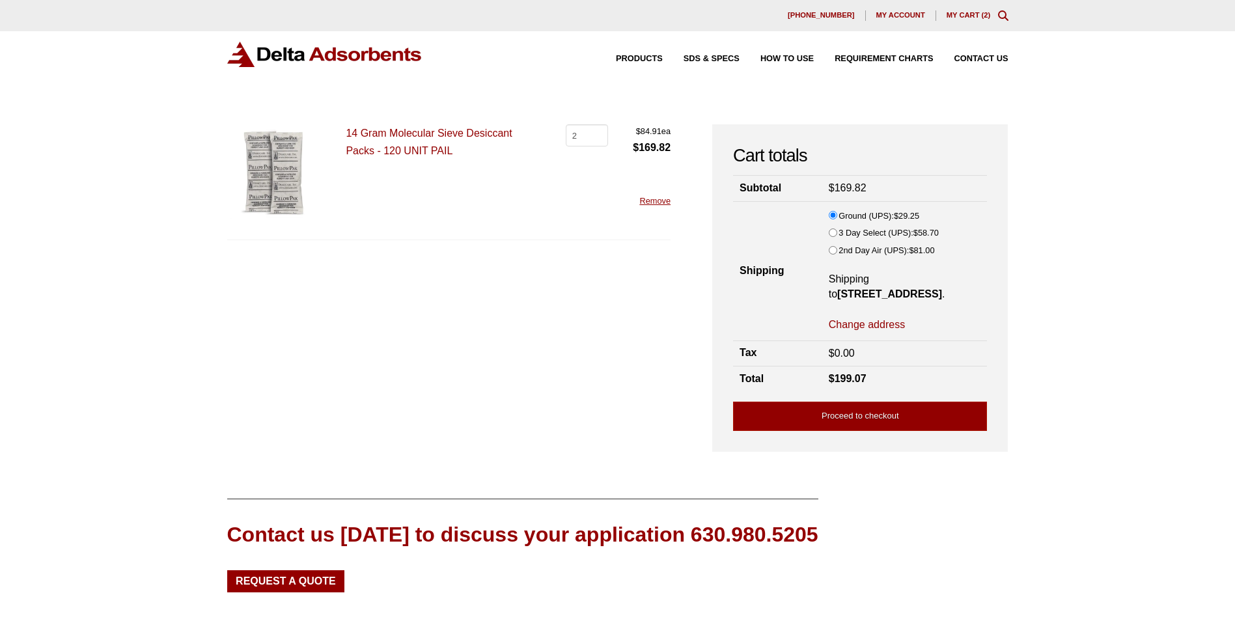
click at [454, 145] on p "14 Gram Molecular Sieve Desiccant Packs - 120 UNIT PAIL" at bounding box center [443, 141] width 195 height 35
drag, startPoint x: 398, startPoint y: 145, endPoint x: 388, endPoint y: 150, distance: 11.1
click at [397, 145] on p "14 Gram Molecular Sieve Desiccant Packs - 120 UNIT PAIL" at bounding box center [443, 141] width 195 height 35
click at [288, 160] on img at bounding box center [274, 171] width 94 height 94
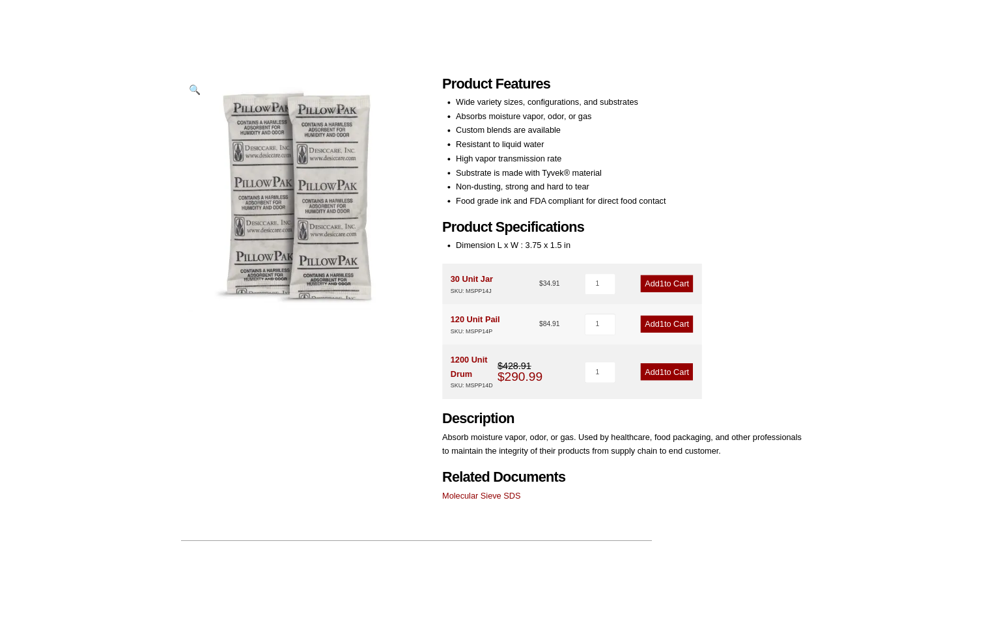
scroll to position [195, 0]
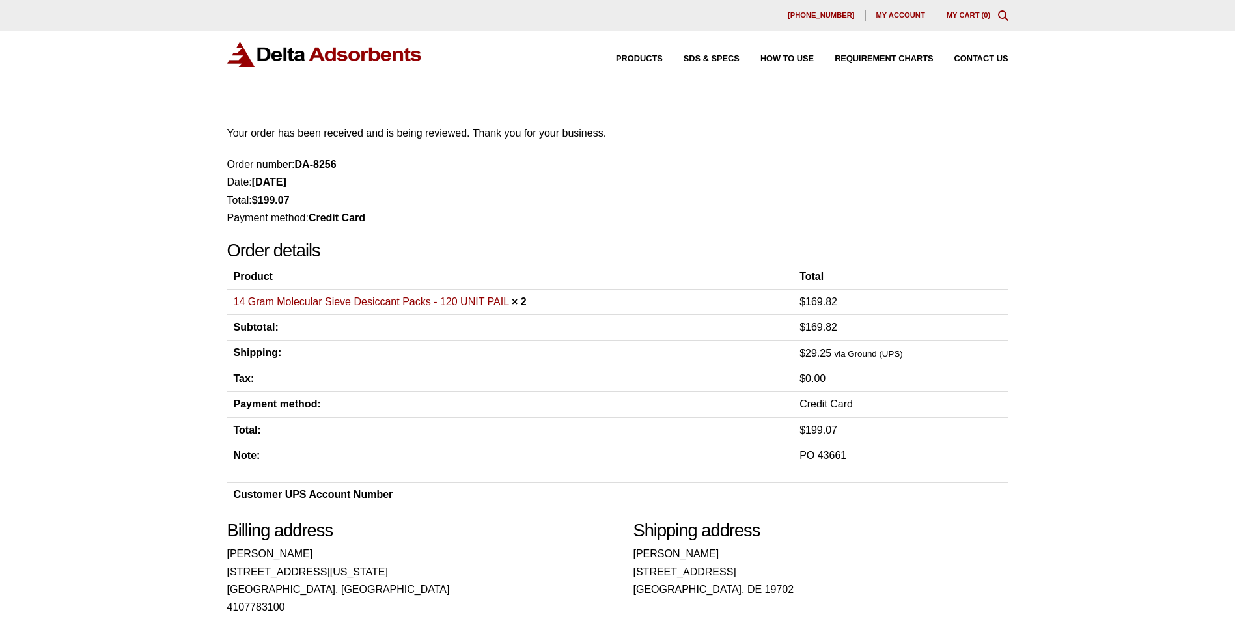
click at [316, 161] on strong "DA-8256" at bounding box center [316, 164] width 42 height 11
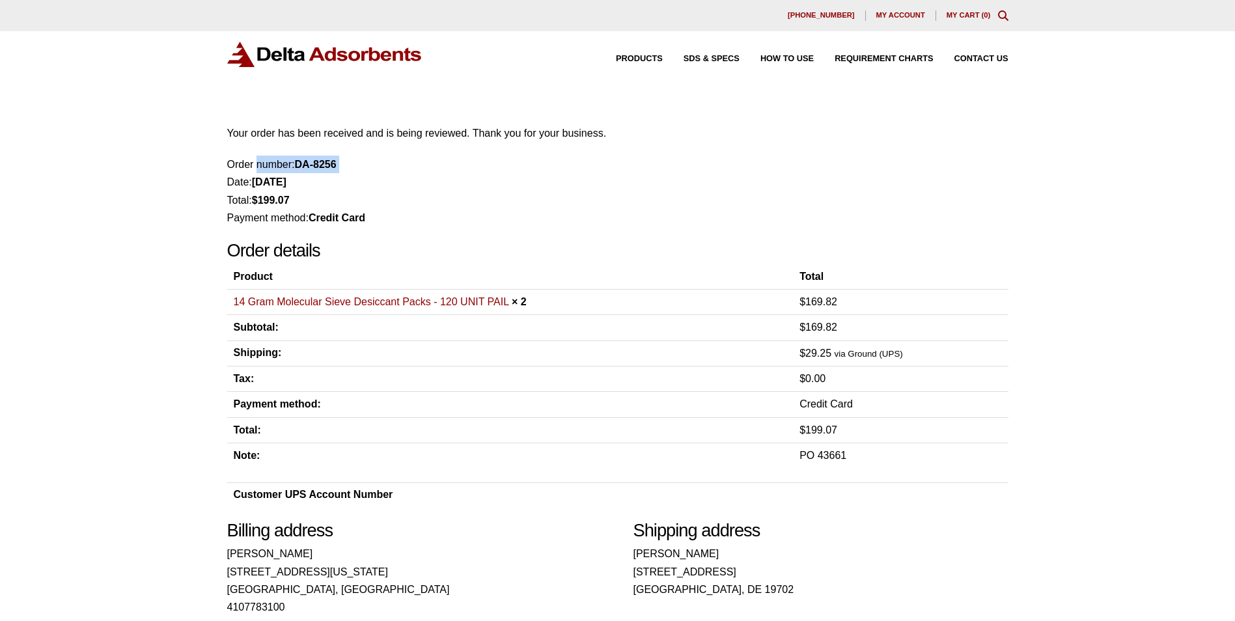
click at [316, 161] on strong "DA-8256" at bounding box center [316, 164] width 42 height 11
click at [482, 197] on li "Total: $ 199.07" at bounding box center [617, 200] width 781 height 18
